Goal: Task Accomplishment & Management: Use online tool/utility

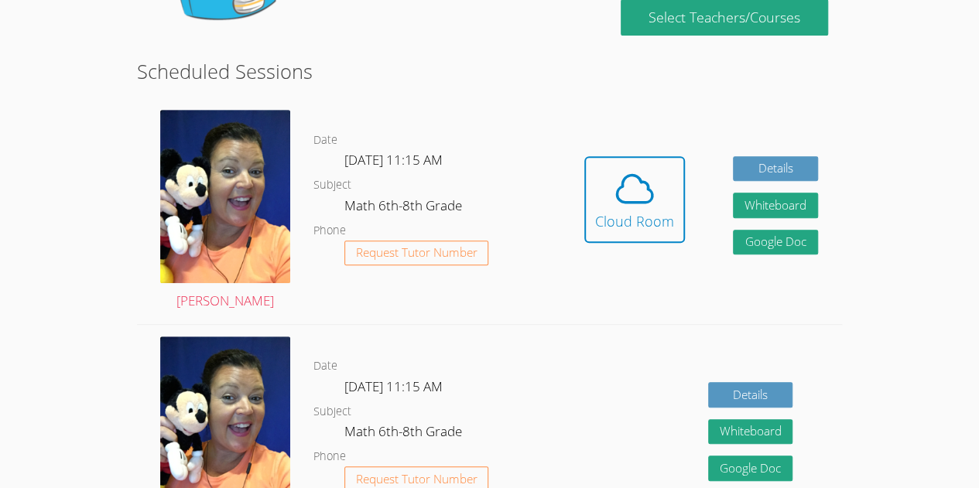
scroll to position [296, 0]
click at [655, 194] on icon at bounding box center [634, 188] width 43 height 43
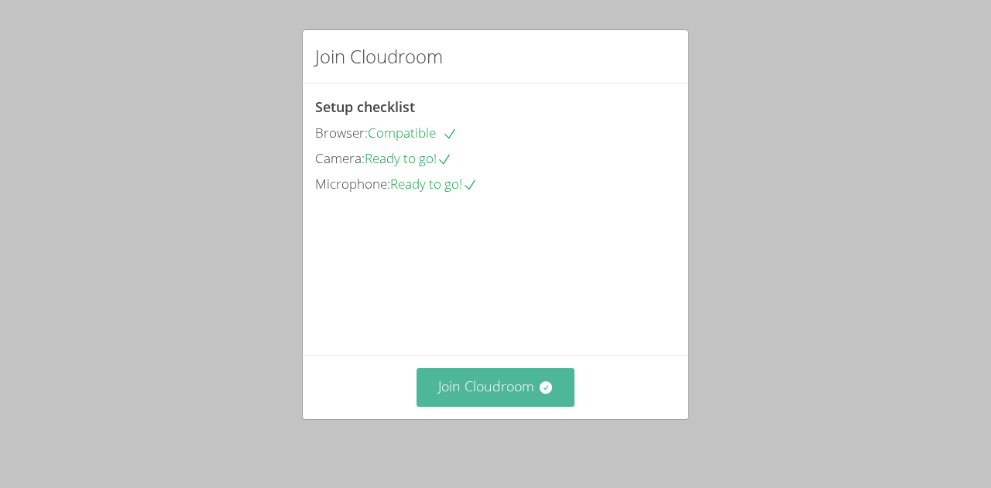
click at [514, 382] on button "Join Cloudroom" at bounding box center [495, 387] width 159 height 38
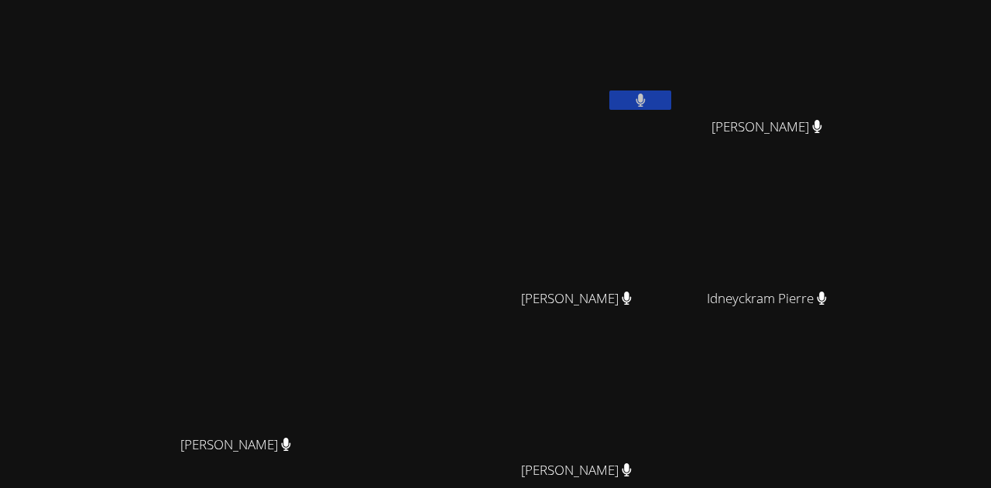
click at [748, 39] on video at bounding box center [772, 58] width 184 height 104
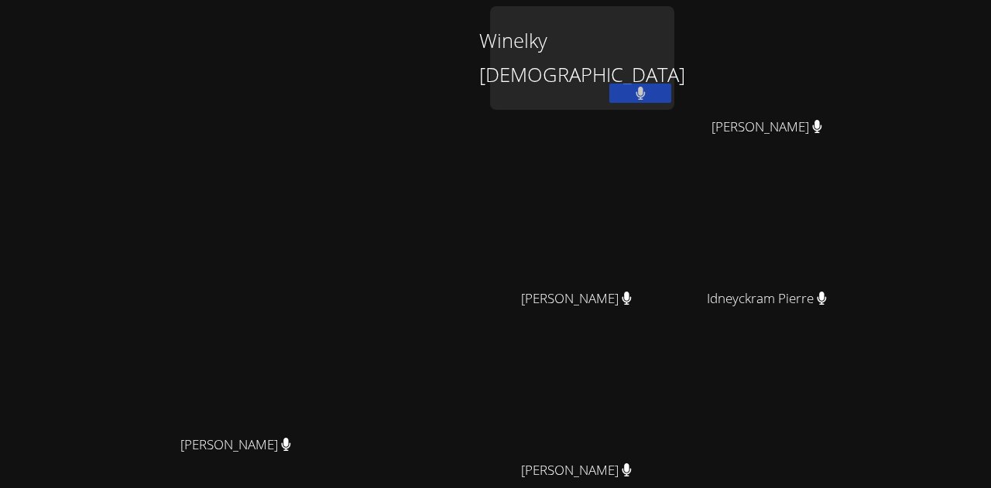
click at [674, 57] on div "Winelky Thelemaque" at bounding box center [582, 58] width 184 height 104
click at [585, 66] on div "Winelky Thelemaque" at bounding box center [582, 58] width 184 height 104
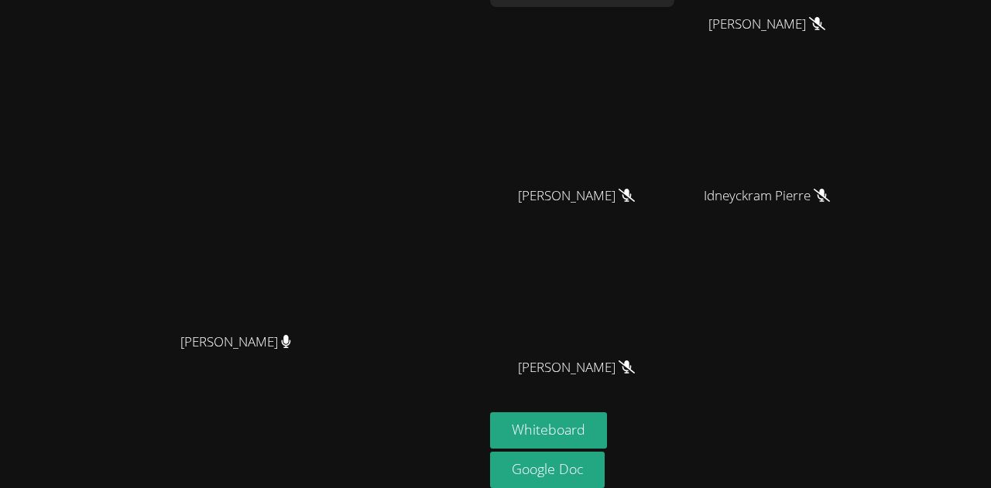
scroll to position [162, 0]
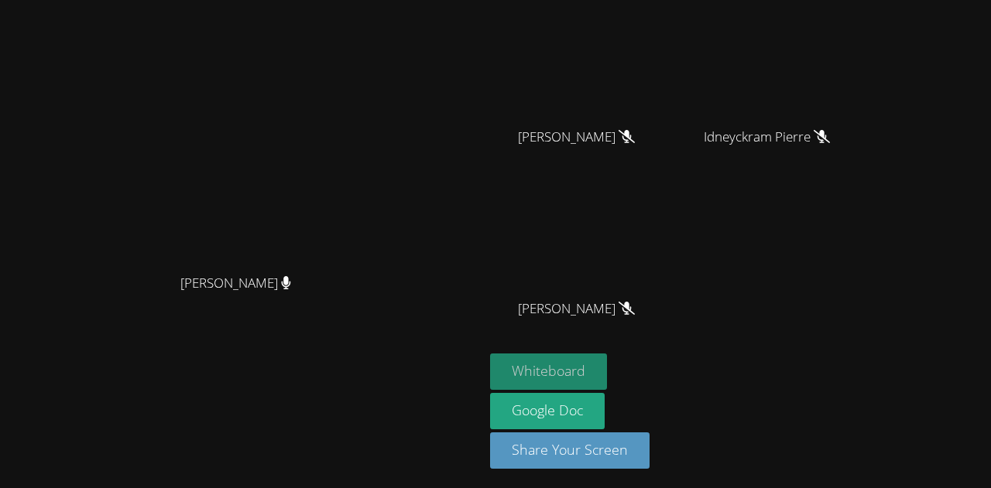
click at [607, 363] on button "Whiteboard" at bounding box center [548, 372] width 117 height 36
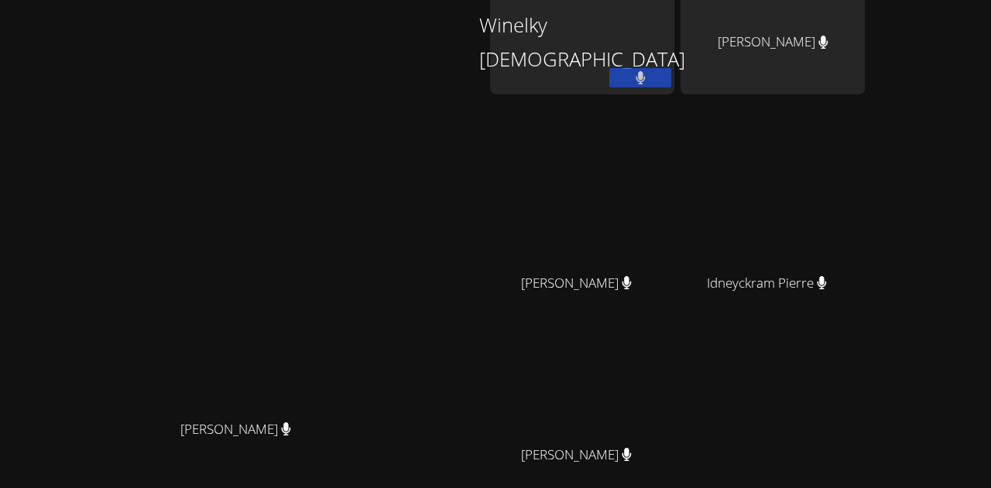
scroll to position [0, 0]
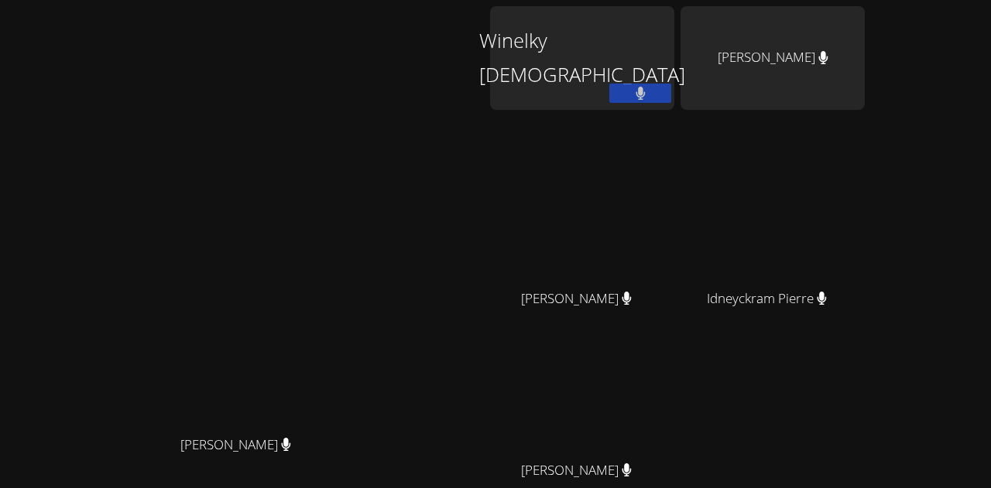
click at [674, 420] on video at bounding box center [582, 402] width 184 height 104
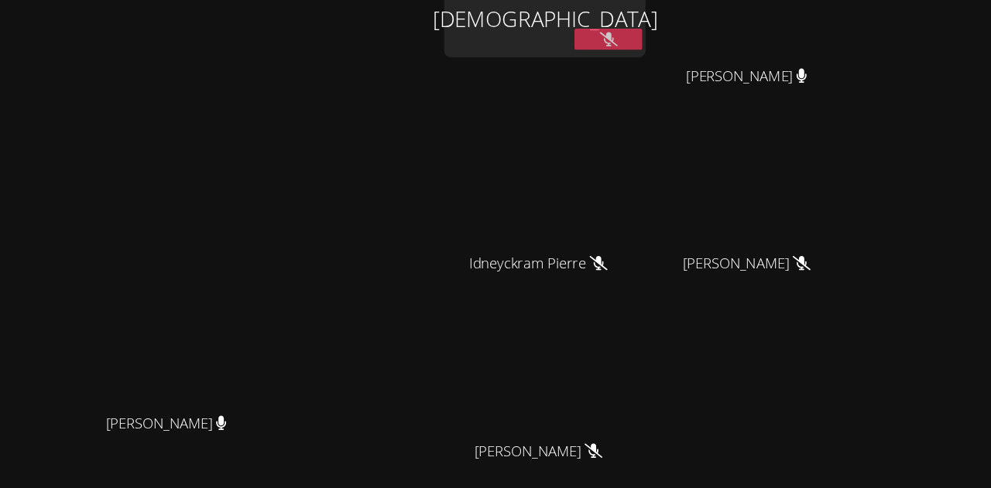
scroll to position [25, 0]
click at [862, 294] on div "Marvens Laloi" at bounding box center [772, 288] width 184 height 62
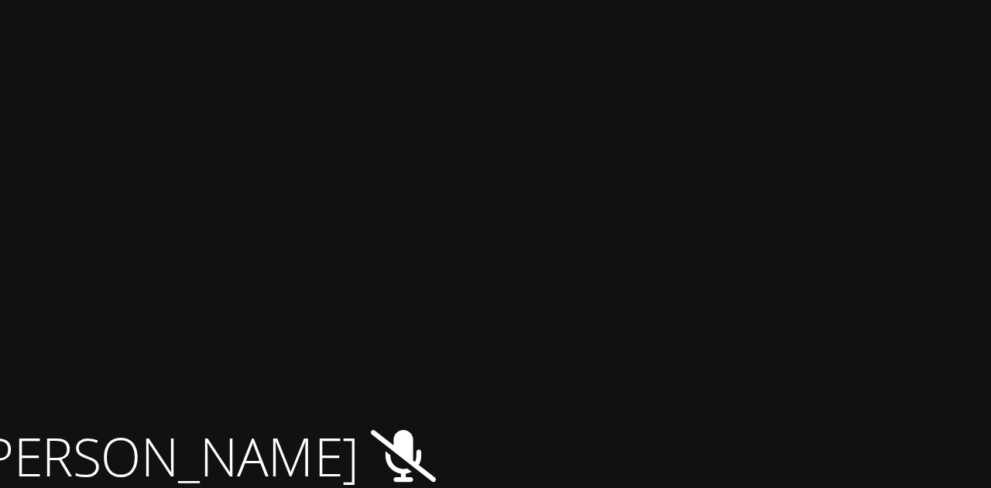
scroll to position [87, 0]
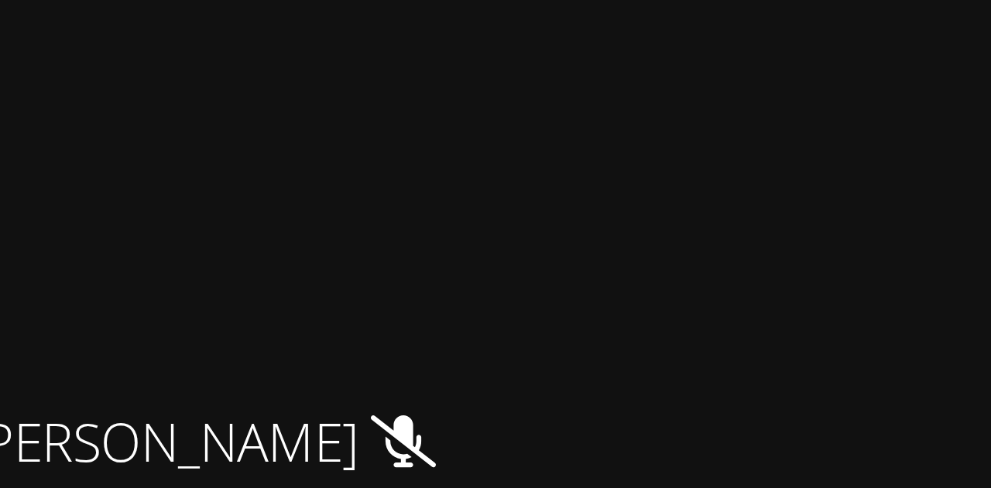
click at [756, 305] on div "Winelky Thelemaque Delfio Gonzalez Garcia Delfio Gonzalez Garcia Idneyckram Pie…" at bounding box center [677, 173] width 375 height 509
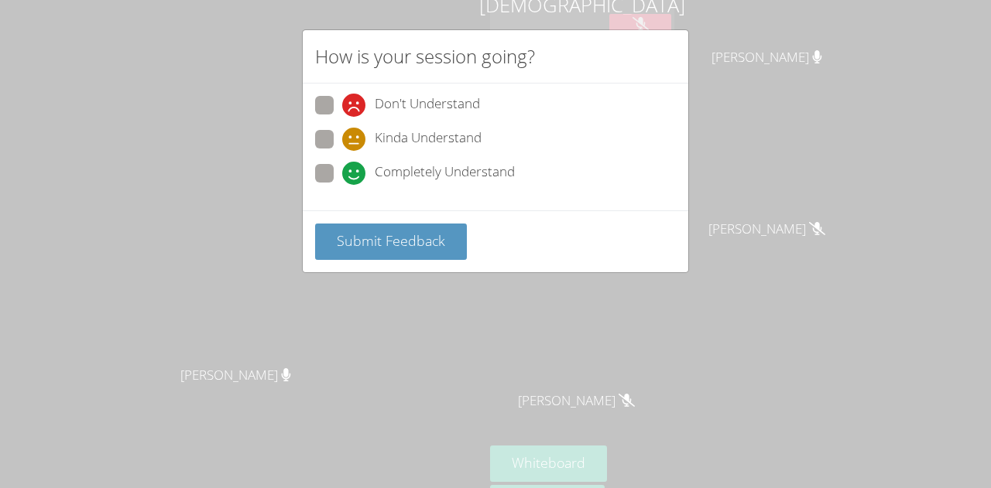
scroll to position [77, 0]
click at [342, 117] on span at bounding box center [342, 117] width 0 height 0
click at [342, 104] on input "Don't Understand" at bounding box center [348, 102] width 13 height 13
radio input "true"
click at [342, 185] on span at bounding box center [342, 185] width 0 height 0
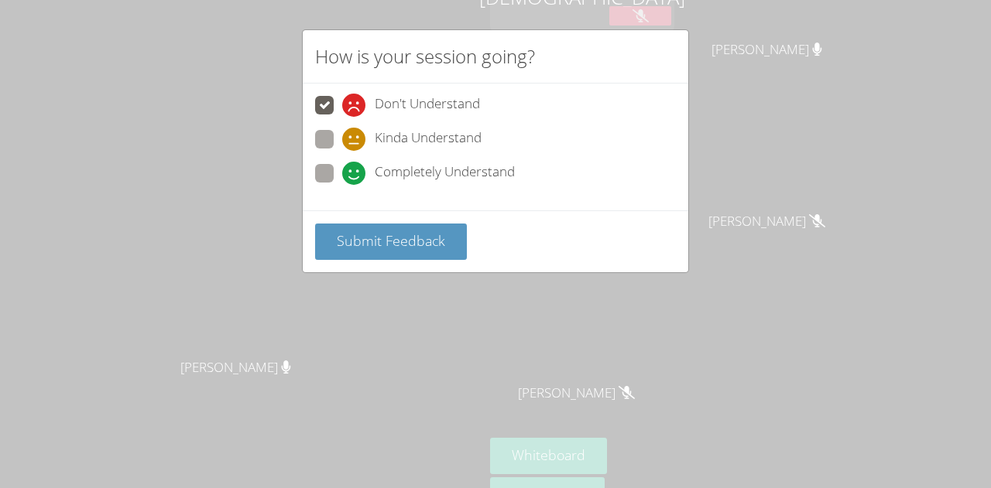
click at [342, 173] on input "Completely Understand" at bounding box center [348, 170] width 13 height 13
radio input "true"
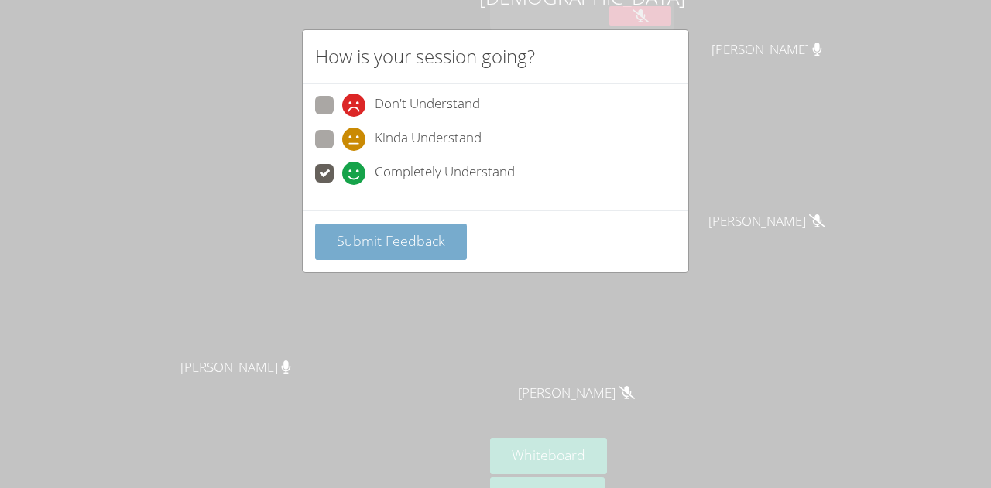
click at [400, 231] on span "Submit Feedback" at bounding box center [391, 240] width 108 height 19
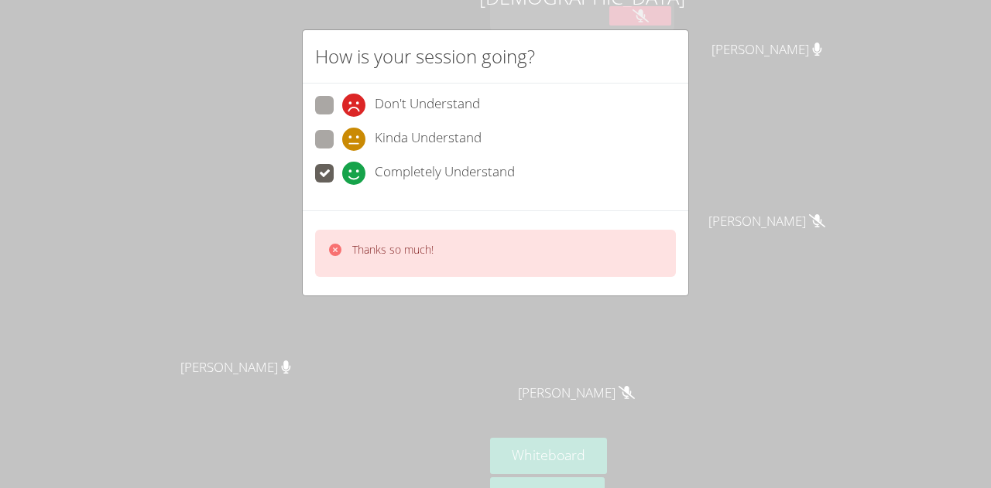
click at [342, 151] on span at bounding box center [342, 151] width 0 height 0
click at [342, 137] on input "Kinda Understand" at bounding box center [348, 136] width 13 height 13
radio input "true"
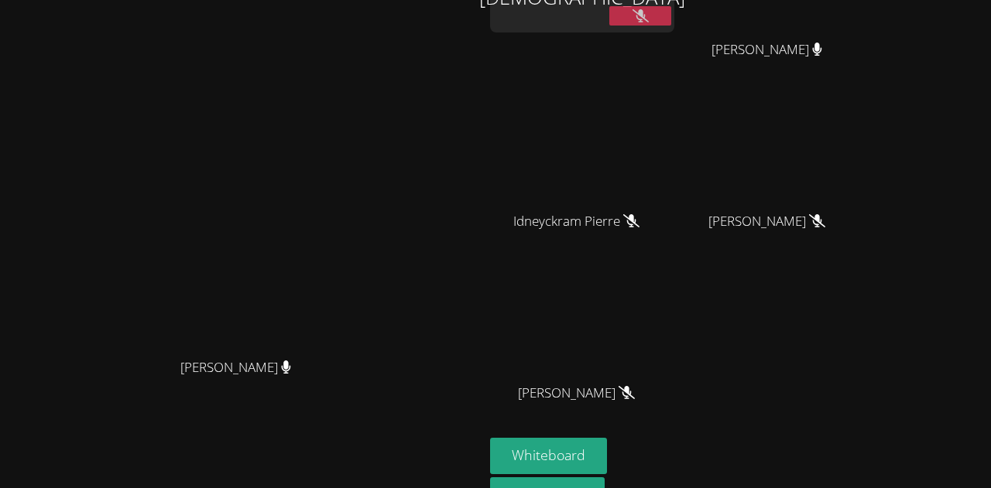
click at [358, 239] on video at bounding box center [242, 218] width 232 height 266
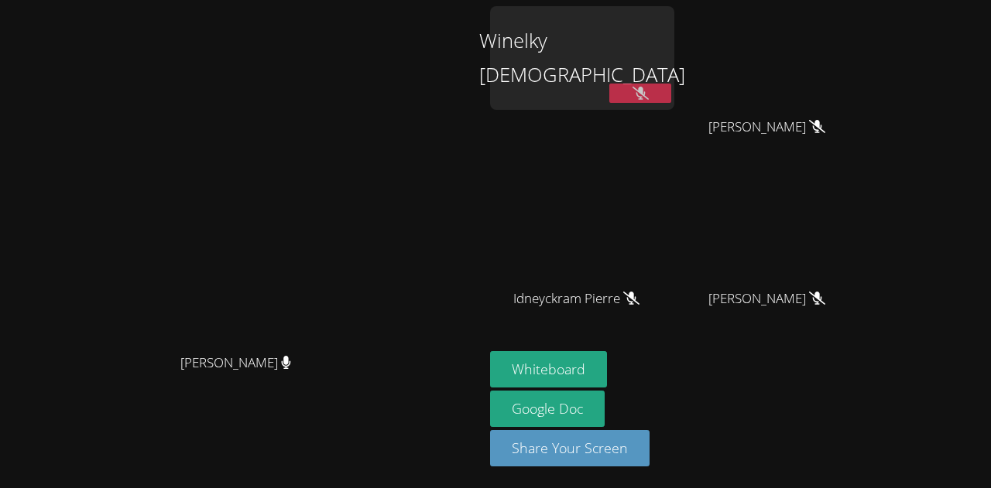
scroll to position [0, 0]
